Goal: Task Accomplishment & Management: Use online tool/utility

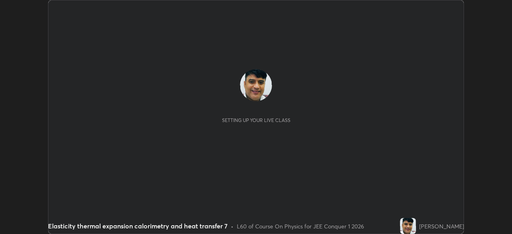
scroll to position [234, 512]
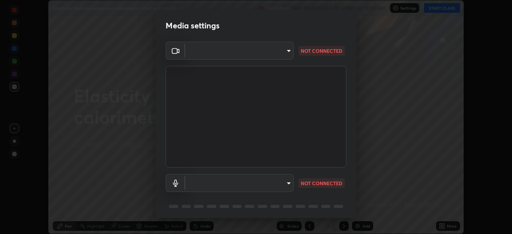
type input "14b787caa3234b54c591ffd1cb0d0a7c9d8495057a62f752d7397f13ea7eb8b5"
type input "7e6a56a3ef393e25599ccf16e7ea1c66194a73867bfd3ac3c10eb425bd94e319"
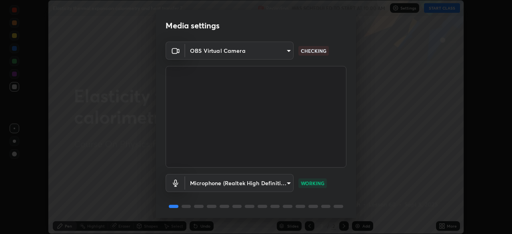
scroll to position [28, 0]
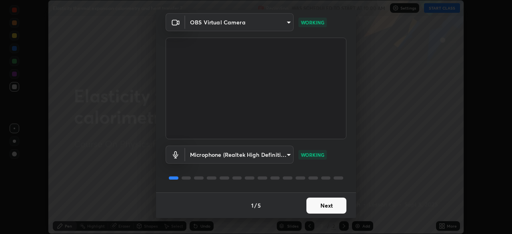
click at [326, 206] on button "Next" at bounding box center [326, 206] width 40 height 16
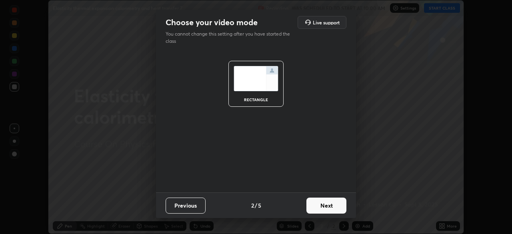
scroll to position [0, 0]
click at [328, 204] on button "Next" at bounding box center [326, 206] width 40 height 16
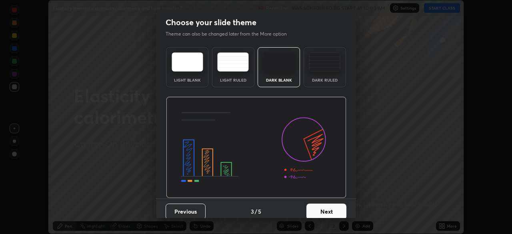
click at [328, 208] on button "Next" at bounding box center [326, 212] width 40 height 16
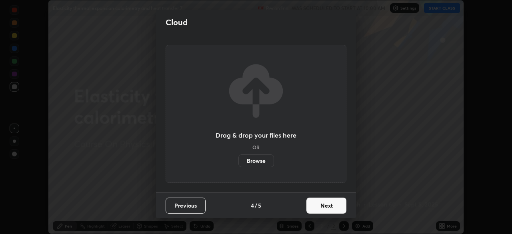
click at [330, 210] on button "Next" at bounding box center [326, 206] width 40 height 16
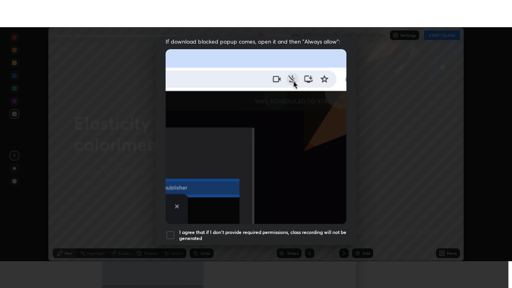
scroll to position [192, 0]
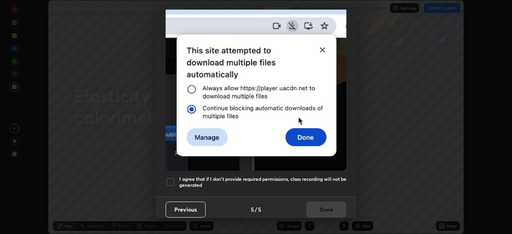
click at [172, 178] on div at bounding box center [171, 182] width 10 height 10
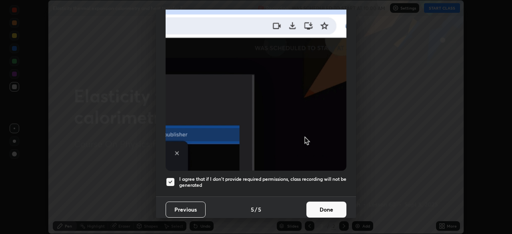
click at [327, 206] on button "Done" at bounding box center [326, 210] width 40 height 16
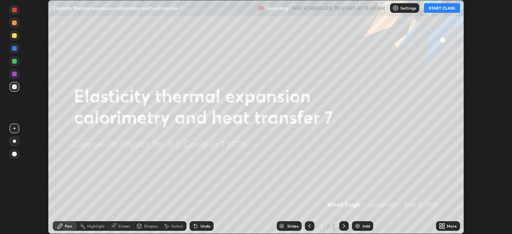
click at [443, 8] on button "START CLASS" at bounding box center [442, 8] width 36 height 10
click at [443, 226] on icon at bounding box center [442, 226] width 6 height 6
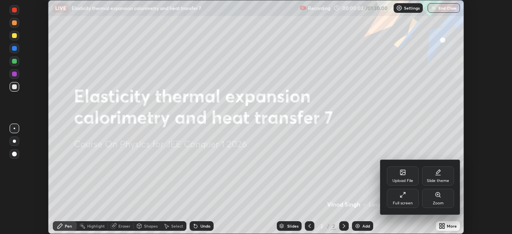
click at [404, 202] on div "Full screen" at bounding box center [403, 203] width 20 height 4
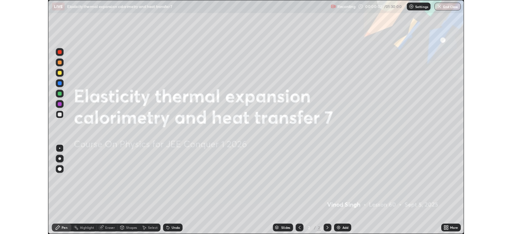
scroll to position [288, 512]
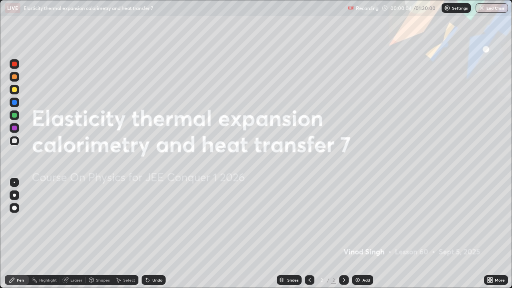
click at [356, 234] on img at bounding box center [357, 280] width 6 height 6
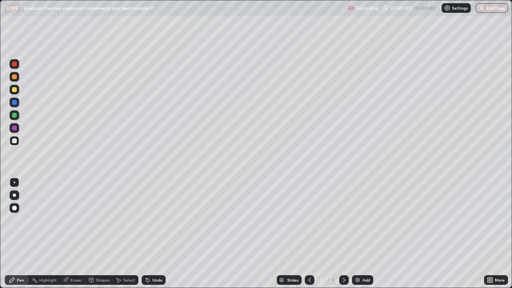
click at [15, 102] on div at bounding box center [14, 102] width 5 height 5
click at [14, 140] on div at bounding box center [14, 140] width 5 height 5
click at [78, 234] on div "Eraser" at bounding box center [76, 280] width 12 height 4
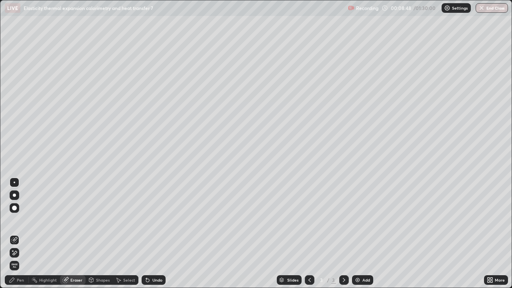
click at [24, 234] on div "Pen" at bounding box center [20, 280] width 7 height 4
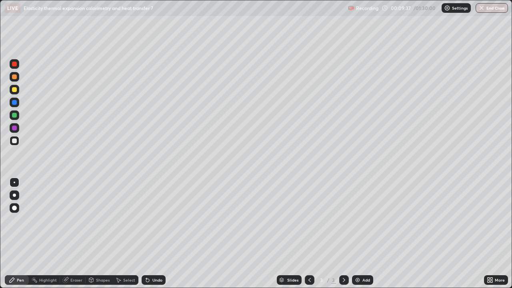
click at [77, 234] on div "Eraser" at bounding box center [76, 280] width 12 height 4
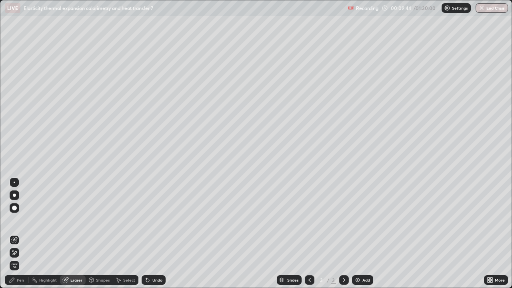
click at [23, 234] on div "Pen" at bounding box center [20, 280] width 7 height 4
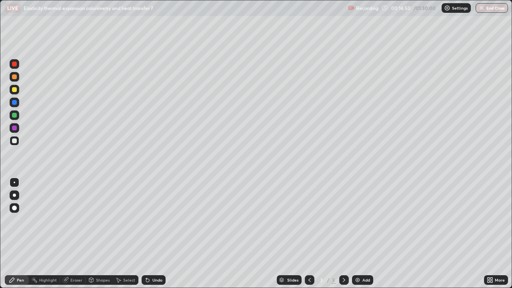
click at [356, 234] on img at bounding box center [357, 280] width 6 height 6
click at [14, 140] on div at bounding box center [14, 140] width 5 height 5
click at [104, 234] on div "Shapes" at bounding box center [103, 280] width 14 height 4
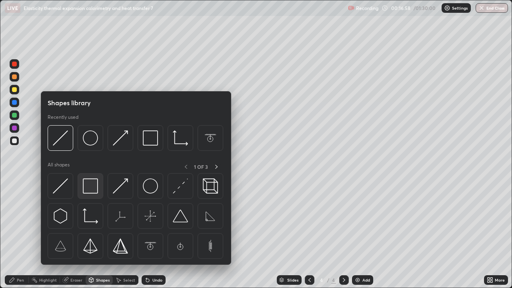
click at [93, 188] on img at bounding box center [90, 185] width 15 height 15
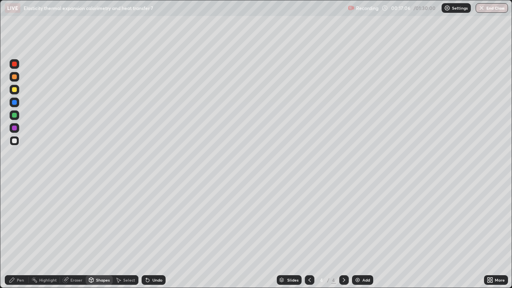
click at [77, 234] on div "Eraser" at bounding box center [76, 280] width 12 height 4
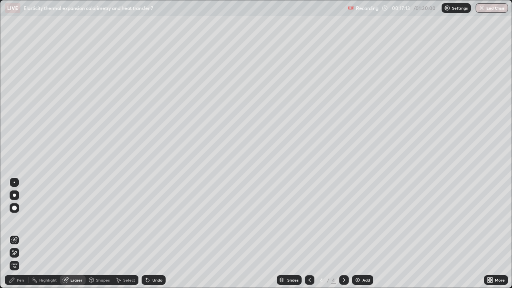
click at [102, 234] on div "Shapes" at bounding box center [103, 280] width 14 height 4
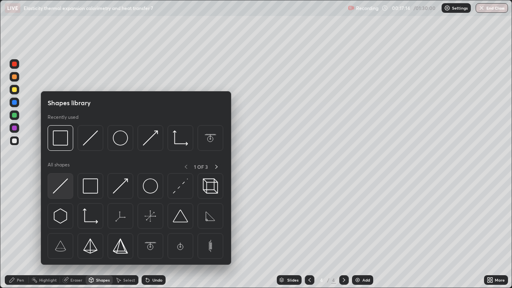
click at [62, 184] on img at bounding box center [60, 185] width 15 height 15
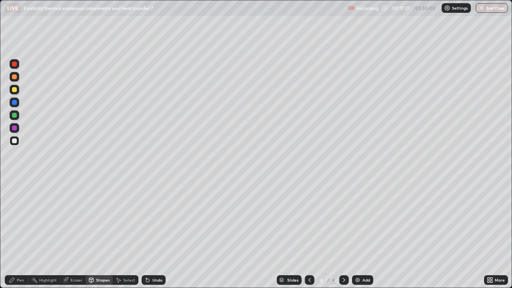
click at [77, 234] on div "Eraser" at bounding box center [76, 280] width 12 height 4
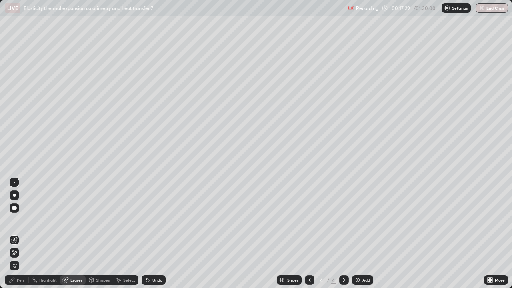
click at [99, 234] on div "Shapes" at bounding box center [103, 280] width 14 height 4
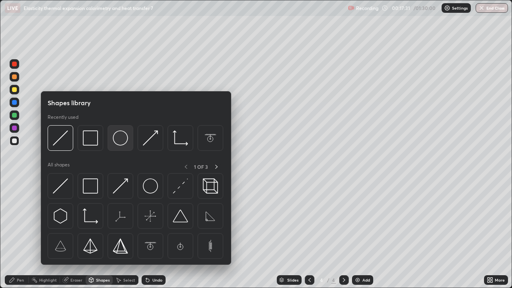
click at [118, 140] on img at bounding box center [120, 137] width 15 height 15
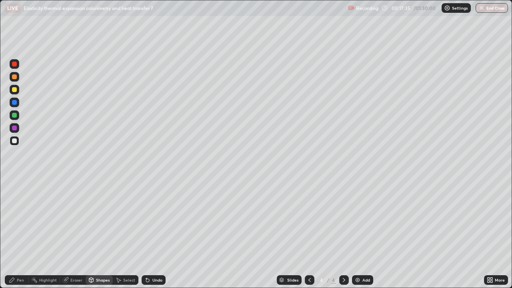
click at [79, 234] on div "Eraser" at bounding box center [76, 280] width 12 height 4
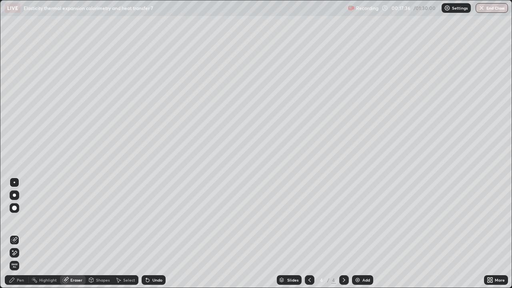
click at [100, 234] on div "Shapes" at bounding box center [103, 280] width 14 height 4
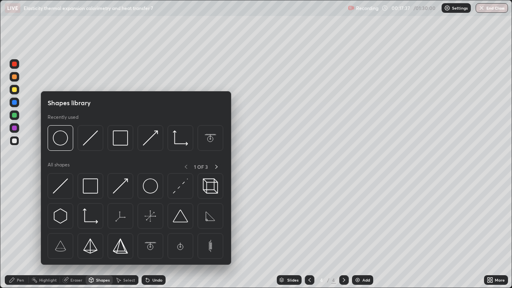
click at [62, 186] on img at bounding box center [60, 185] width 15 height 15
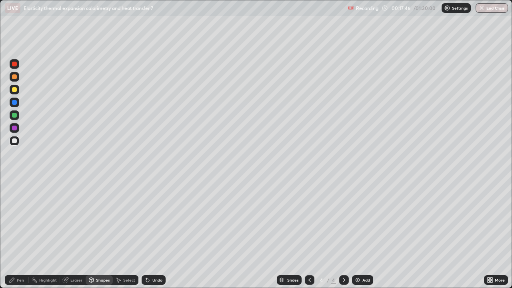
click at [14, 128] on div at bounding box center [14, 128] width 5 height 5
click at [20, 234] on div "Pen" at bounding box center [20, 280] width 7 height 4
click at [76, 234] on div "Eraser" at bounding box center [76, 280] width 12 height 4
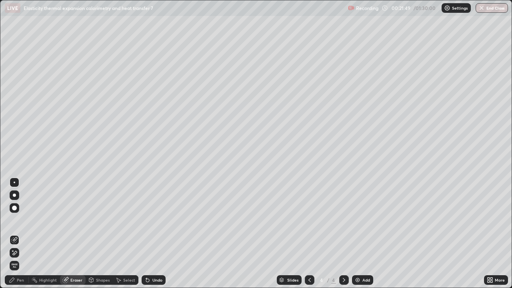
click at [76, 234] on div "Eraser" at bounding box center [76, 280] width 12 height 4
click at [22, 234] on div "Pen" at bounding box center [20, 280] width 7 height 4
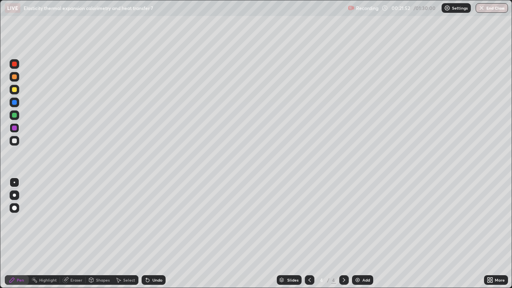
click at [15, 139] on div at bounding box center [14, 140] width 5 height 5
click at [77, 234] on div "Eraser" at bounding box center [76, 280] width 12 height 4
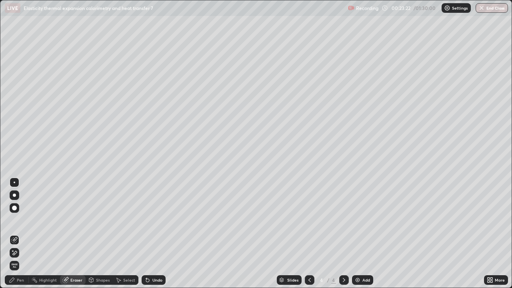
click at [22, 234] on div "Pen" at bounding box center [20, 280] width 7 height 4
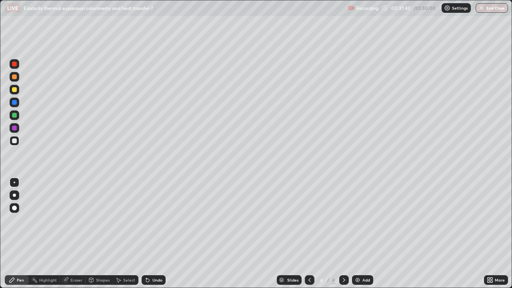
click at [356, 234] on img at bounding box center [357, 280] width 6 height 6
click at [13, 140] on div at bounding box center [14, 140] width 5 height 5
click at [14, 90] on div at bounding box center [14, 89] width 5 height 5
click at [44, 234] on div "Highlight" at bounding box center [44, 280] width 31 height 10
click at [21, 234] on div "Pen" at bounding box center [20, 280] width 7 height 4
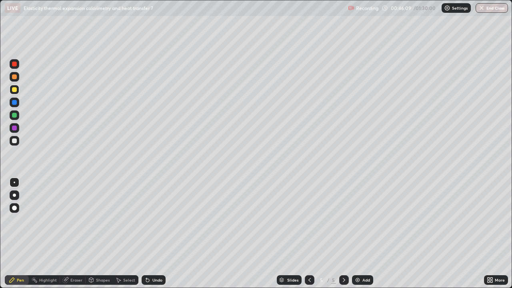
click at [76, 234] on div "Eraser" at bounding box center [76, 280] width 12 height 4
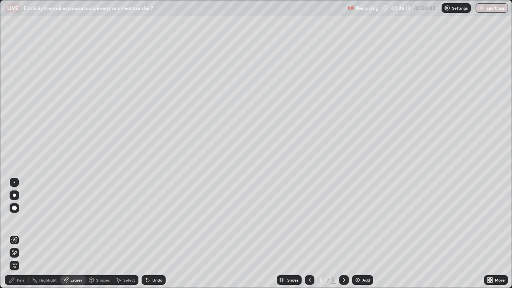
click at [25, 234] on div "Pen" at bounding box center [17, 280] width 24 height 10
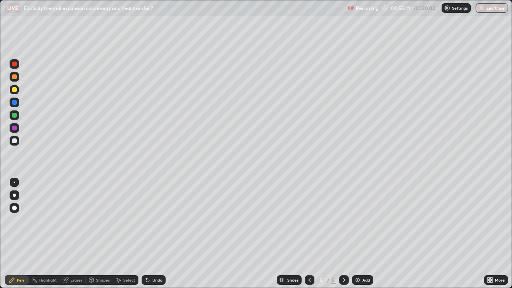
click at [342, 234] on icon at bounding box center [344, 280] width 6 height 6
click at [360, 234] on div "Add" at bounding box center [362, 280] width 21 height 10
click at [14, 115] on div at bounding box center [14, 115] width 5 height 5
click at [14, 90] on div at bounding box center [14, 89] width 5 height 5
click at [16, 77] on div at bounding box center [14, 76] width 5 height 5
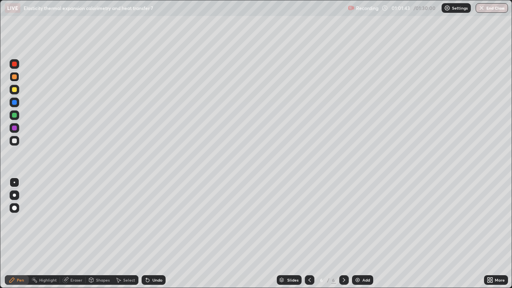
click at [14, 102] on div at bounding box center [14, 102] width 5 height 5
click at [16, 116] on div at bounding box center [14, 115] width 5 height 5
click at [16, 140] on div at bounding box center [14, 140] width 5 height 5
click at [343, 234] on icon at bounding box center [344, 280] width 2 height 4
click at [356, 234] on img at bounding box center [357, 280] width 6 height 6
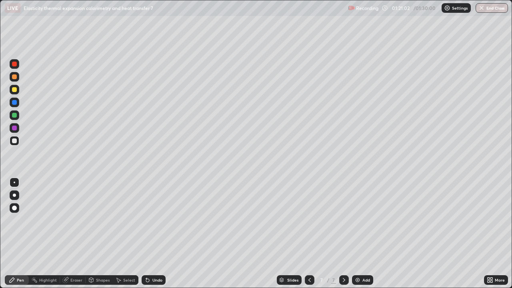
click at [307, 234] on icon at bounding box center [309, 280] width 6 height 6
click at [344, 234] on icon at bounding box center [344, 280] width 6 height 6
click at [15, 104] on div at bounding box center [14, 102] width 5 height 5
click at [15, 140] on div at bounding box center [14, 140] width 5 height 5
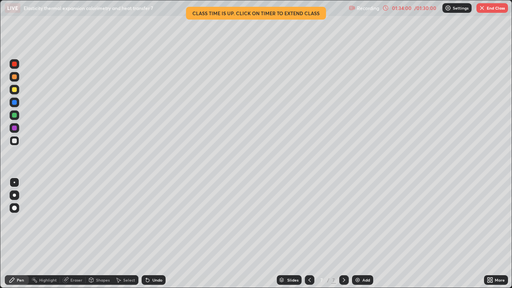
click at [480, 7] on img "button" at bounding box center [482, 8] width 6 height 6
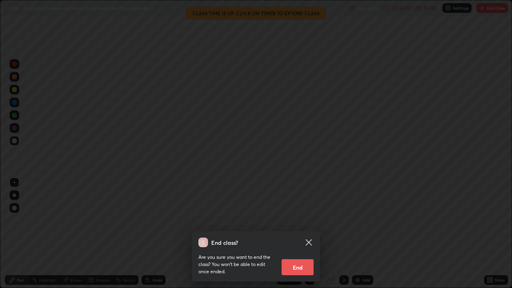
click at [294, 234] on button "End" at bounding box center [298, 267] width 32 height 16
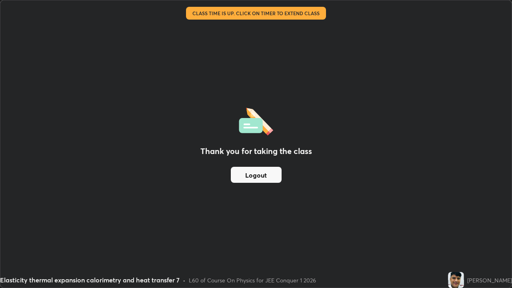
click at [274, 175] on button "Logout" at bounding box center [256, 175] width 51 height 16
click at [268, 176] on button "Logout" at bounding box center [256, 175] width 51 height 16
click at [266, 177] on button "Logout" at bounding box center [256, 175] width 51 height 16
click at [267, 177] on button "Logout" at bounding box center [256, 175] width 51 height 16
click at [269, 174] on button "Logout" at bounding box center [256, 175] width 51 height 16
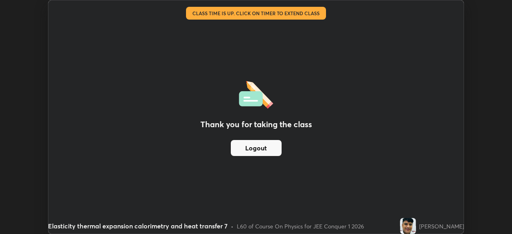
scroll to position [39756, 39478]
